Goal: Information Seeking & Learning: Learn about a topic

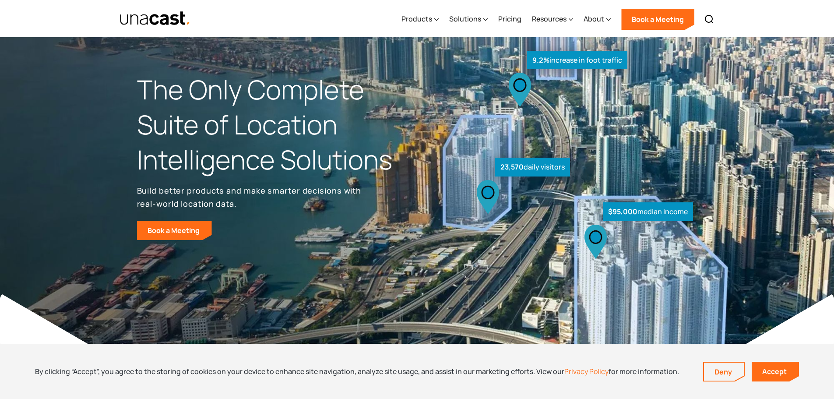
click at [368, 149] on h1 "The Only Complete Suite of Location Intelligence Solutions" at bounding box center [277, 124] width 280 height 105
click at [436, 19] on icon at bounding box center [436, 19] width 4 height 9
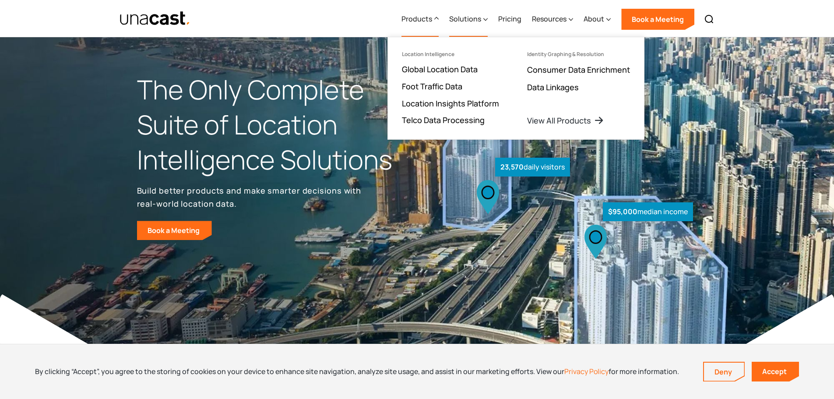
click at [462, 19] on div "Solutions" at bounding box center [465, 19] width 32 height 11
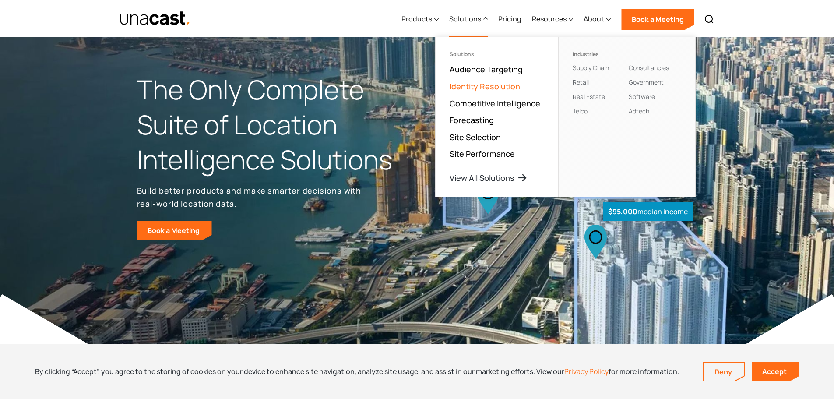
click at [485, 84] on link "Identity Resolution" at bounding box center [485, 86] width 70 height 11
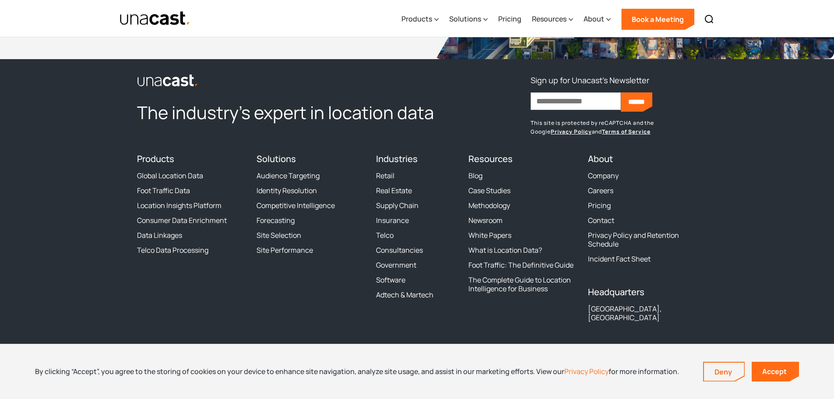
scroll to position [2549, 0]
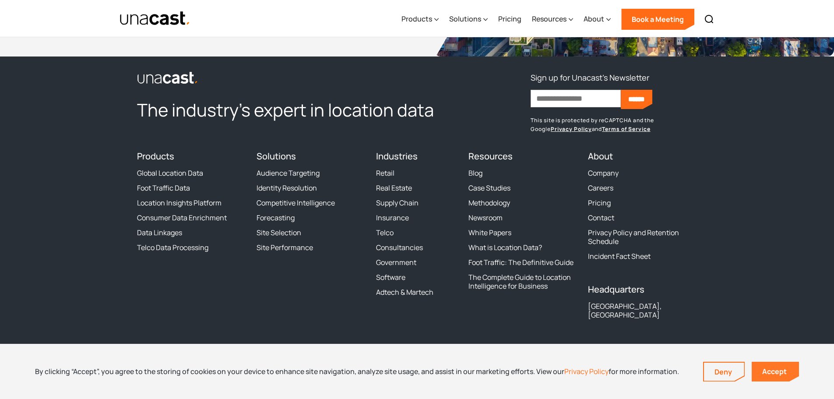
click at [780, 368] on link "Accept" at bounding box center [775, 372] width 47 height 20
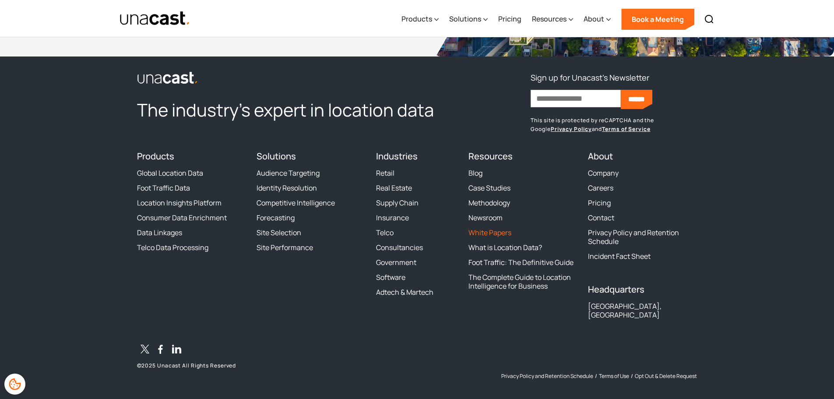
click at [488, 232] on link "White Papers" at bounding box center [489, 232] width 43 height 9
